Goal: Ask a question

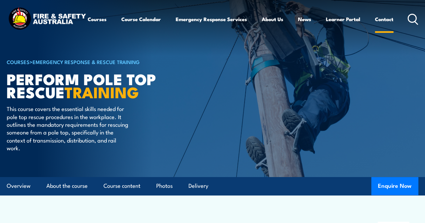
click at [375, 27] on link "Contact" at bounding box center [384, 19] width 18 height 16
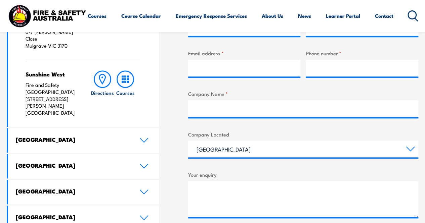
scroll to position [283, 0]
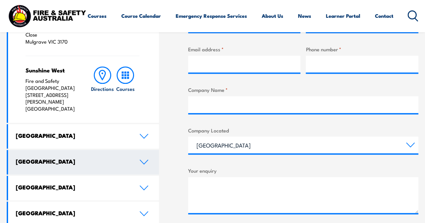
click at [126, 158] on h4 "[GEOGRAPHIC_DATA]" at bounding box center [72, 161] width 113 height 7
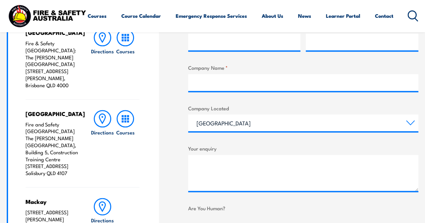
scroll to position [310, 0]
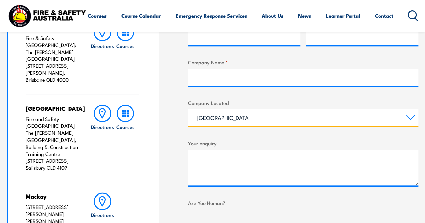
click at [264, 119] on select "[GEOGRAPHIC_DATA] [GEOGRAPHIC_DATA] [GEOGRAPHIC_DATA] [GEOGRAPHIC_DATA] [GEOGRA…" at bounding box center [303, 117] width 230 height 17
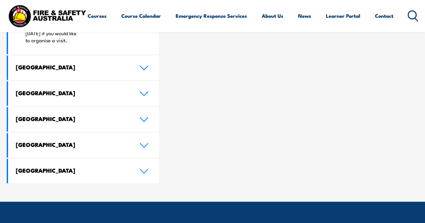
scroll to position [570, 0]
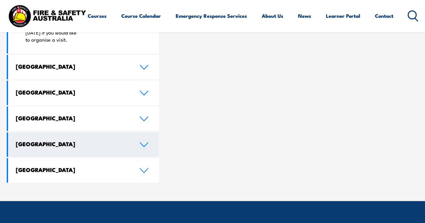
click at [112, 140] on h4 "[GEOGRAPHIC_DATA]" at bounding box center [72, 143] width 113 height 7
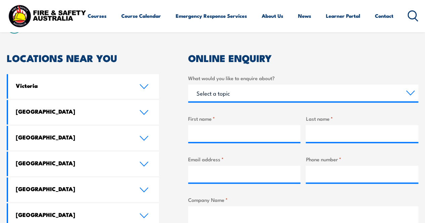
scroll to position [172, 0]
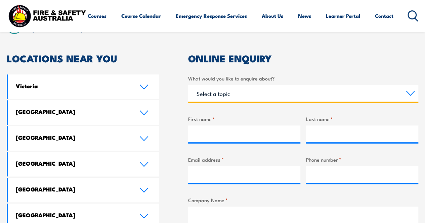
click at [249, 90] on select "Select a topic Training Emergency Response Services General Enquiry" at bounding box center [303, 93] width 230 height 17
select select "Training"
click at [188, 85] on select "Select a topic Training Emergency Response Services General Enquiry" at bounding box center [303, 93] width 230 height 17
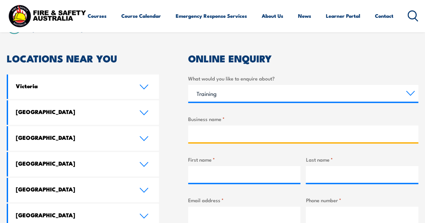
click at [257, 139] on input "Business name *" at bounding box center [303, 134] width 230 height 17
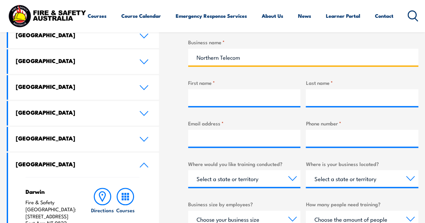
type input "Northern Telecom"
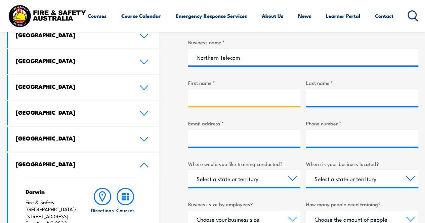
click at [227, 98] on input "First name *" at bounding box center [244, 97] width 113 height 17
type input "[PERSON_NAME]"
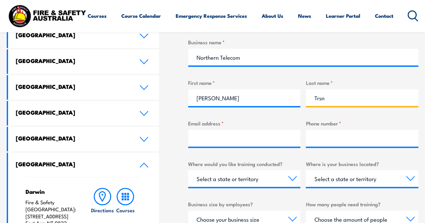
type input "Trsn"
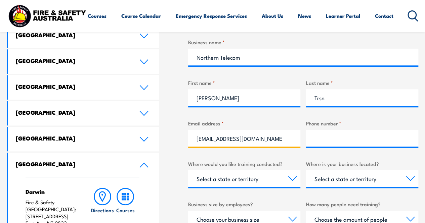
type input "[EMAIL_ADDRESS][DOMAIN_NAME]"
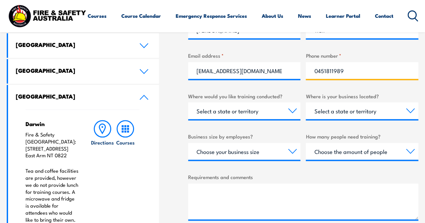
scroll to position [318, 0]
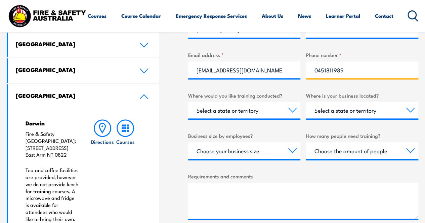
type input "0451811989"
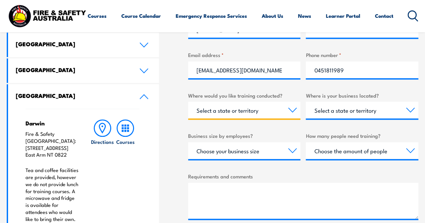
click at [273, 113] on select "Select a state or territory Nationally - multiple locations [GEOGRAPHIC_DATA] […" at bounding box center [244, 110] width 113 height 17
click at [188, 102] on select "Select a state or territory Nationally - multiple locations [GEOGRAPHIC_DATA] […" at bounding box center [244, 110] width 113 height 17
click at [265, 110] on select "Select a state or territory Nationally - multiple locations [GEOGRAPHIC_DATA] […" at bounding box center [244, 110] width 113 height 17
select select "QLD"
click at [188, 102] on select "Select a state or territory Nationally - multiple locations [GEOGRAPHIC_DATA] […" at bounding box center [244, 110] width 113 height 17
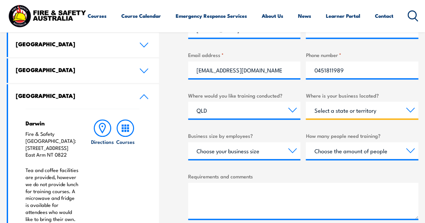
click at [334, 114] on select "Select a state or territory [GEOGRAPHIC_DATA] [GEOGRAPHIC_DATA] [GEOGRAPHIC_DAT…" at bounding box center [362, 110] width 113 height 17
select select "QLD"
click at [306, 102] on select "Select a state or territory [GEOGRAPHIC_DATA] [GEOGRAPHIC_DATA] [GEOGRAPHIC_DAT…" at bounding box center [362, 110] width 113 height 17
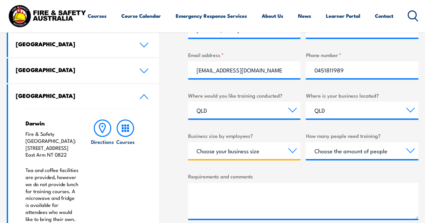
click at [251, 150] on select "Choose your business size 1 to 19 20 to 199 200+" at bounding box center [244, 151] width 113 height 17
click at [218, 133] on label "Business size by employees?" at bounding box center [244, 136] width 113 height 8
click at [218, 143] on select "Choose your business size 1 to 19 20 to 199 200+" at bounding box center [244, 151] width 113 height 17
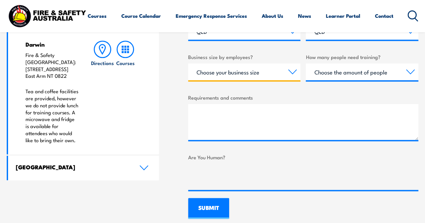
scroll to position [398, 0]
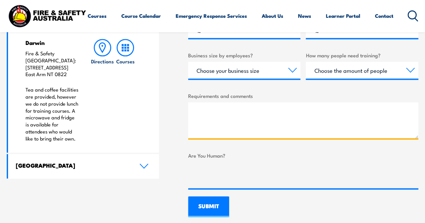
click at [226, 119] on textarea "Requirements and comments" at bounding box center [303, 121] width 230 height 36
type textarea "I"
paste textarea "UETDRMP006 - Perform Pole Top Rescue"
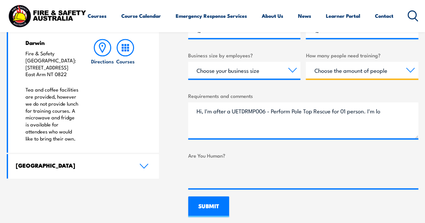
click at [323, 74] on select "Choose the amount of people 1 to 4 5 to 19 20+" at bounding box center [362, 70] width 113 height 17
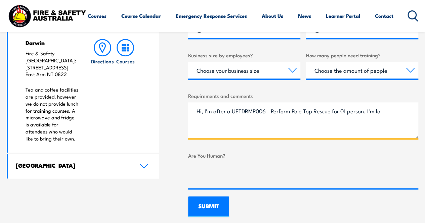
click at [389, 119] on textarea "Hi, I'm after a UETDRMP006 - Perform Pole Top Rescue for 01 person. I'm lo" at bounding box center [303, 121] width 230 height 36
click at [369, 111] on textarea "Hi, I'm after a UETDRMP006 - Perform Pole Top Rescue for 01 person. I'm lo" at bounding box center [303, 121] width 230 height 36
click at [337, 126] on textarea "Hi, I'm after a UETDRMP006 - Perform Pole Top Rescue for 01 person. I'm lo" at bounding box center [303, 121] width 230 height 36
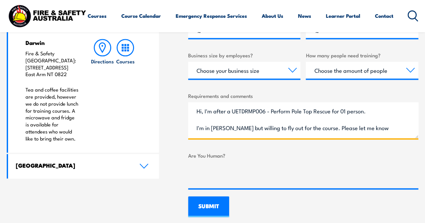
click at [321, 130] on textarea "Hi, I'm after a UETDRMP006 - Perform Pole Top Rescue for 01 person. I'm in [PER…" at bounding box center [303, 121] width 230 height 36
click at [321, 129] on textarea "Hi, I'm after a UETDRMP006 - Perform Pole Top Rescue for 01 person. I'm in [PER…" at bounding box center [303, 121] width 230 height 36
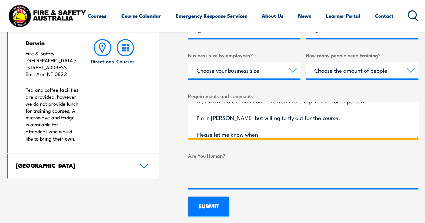
click at [303, 133] on textarea "Hi, I'm after a UETDRMP006 - Perform Pole Top Rescue for 01 person. I'm in [PER…" at bounding box center [303, 121] width 230 height 36
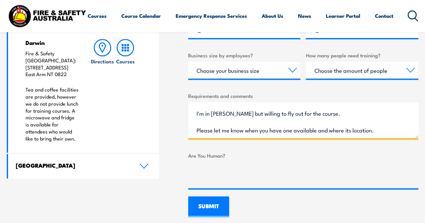
scroll to position [31, 0]
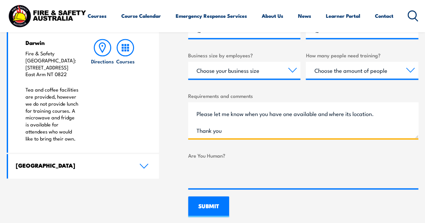
type textarea "Hi, I'm after a UETDRMP006 - Perform Pole Top Rescue for 01 person. I'm in [PER…"
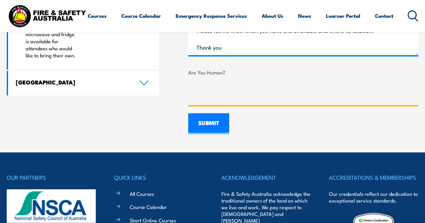
scroll to position [486, 0]
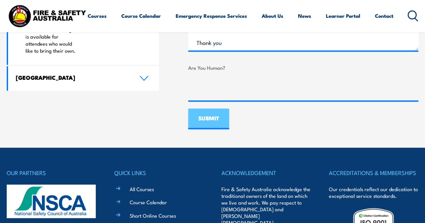
click at [213, 127] on div "SUBMIT" at bounding box center [208, 119] width 41 height 21
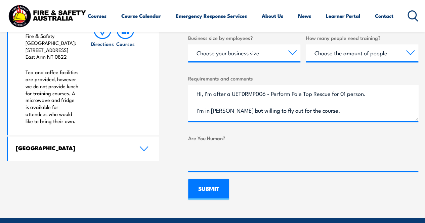
scroll to position [417, 0]
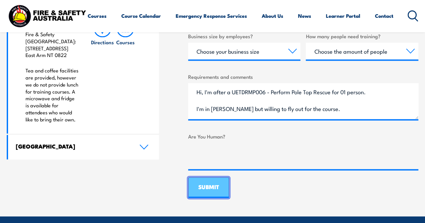
click at [212, 183] on input "SUBMIT" at bounding box center [208, 187] width 41 height 21
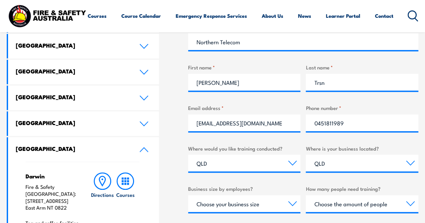
scroll to position [321, 0]
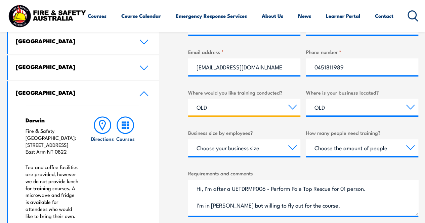
click at [273, 108] on select "Select a state or territory Nationally - multiple locations [GEOGRAPHIC_DATA] […" at bounding box center [244, 107] width 113 height 17
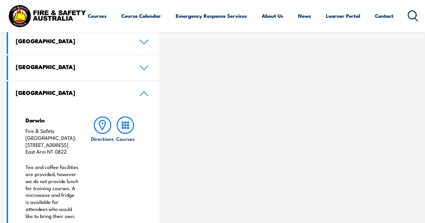
scroll to position [0, 0]
click at [286, 149] on div "ONLINE ENQUIRY Thanks for contacting us! We will get in touch with you shortly." at bounding box center [303, 80] width 230 height 351
